Goal: Task Accomplishment & Management: Use online tool/utility

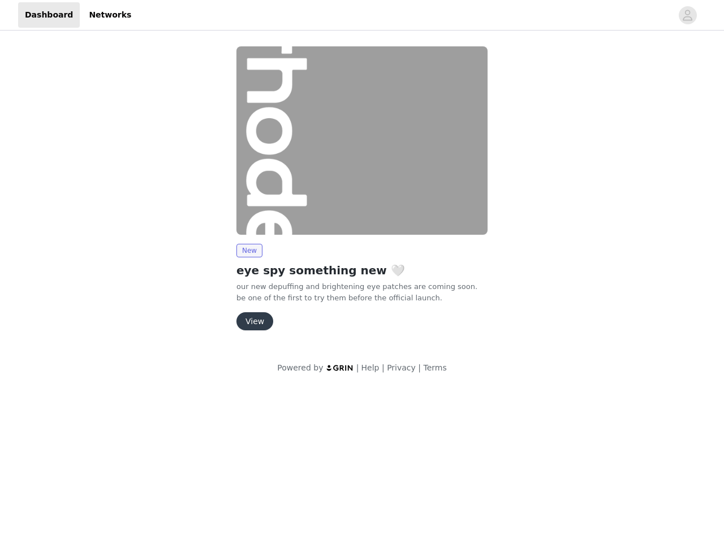
click at [362, 193] on img at bounding box center [361, 140] width 251 height 188
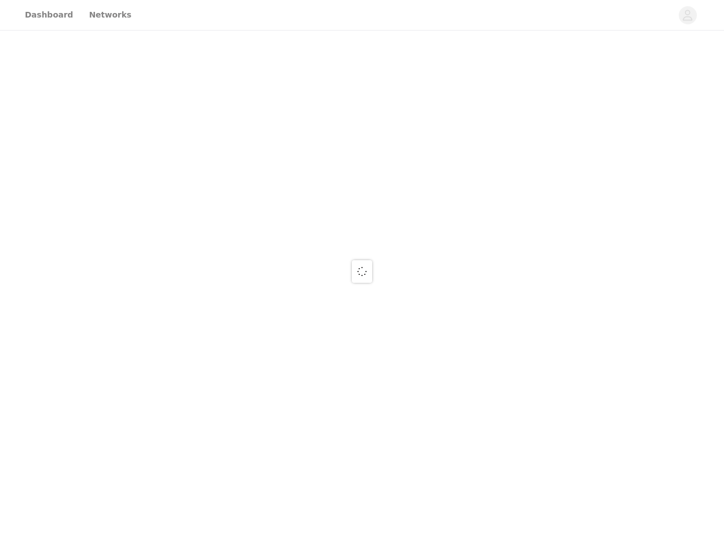
click at [687, 15] on div at bounding box center [362, 271] width 724 height 543
click at [362, 140] on div at bounding box center [362, 271] width 724 height 543
click at [249, 250] on div at bounding box center [362, 271] width 724 height 543
click at [254, 321] on div at bounding box center [362, 271] width 724 height 543
